Goal: Navigation & Orientation: Find specific page/section

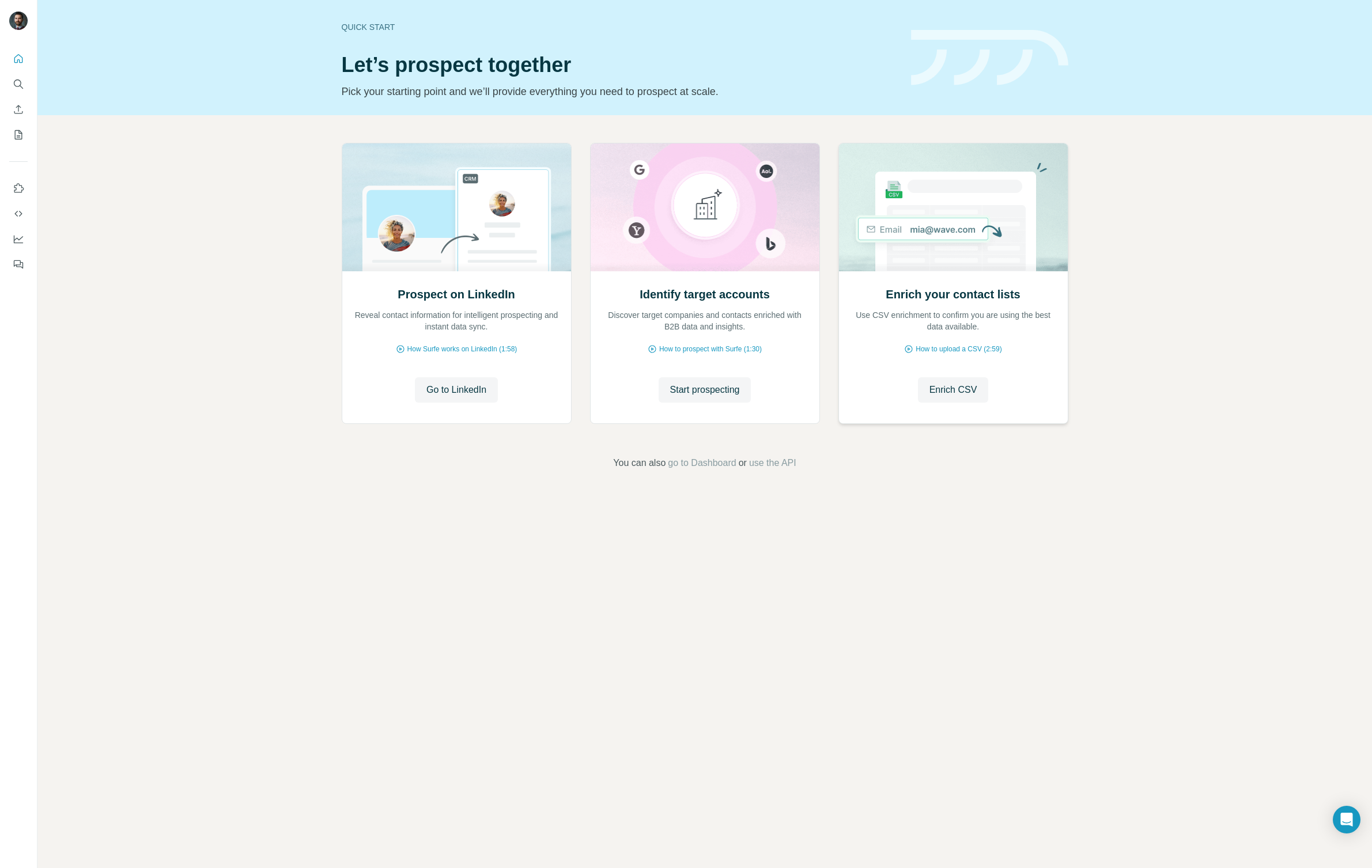
drag, startPoint x: 613, startPoint y: 340, endPoint x: 897, endPoint y: 339, distance: 284.0
click at [898, 339] on div "Enrich your contact lists Use CSV enrichment to confirm you are using the best …" at bounding box center [953, 347] width 229 height 153
click at [897, 339] on div "Enrich your contact lists Use CSV enrichment to confirm you are using the best …" at bounding box center [953, 347] width 229 height 153
click at [375, 254] on img at bounding box center [457, 207] width 230 height 128
click at [19, 237] on icon "Dashboard" at bounding box center [18, 239] width 11 height 11
